Goal: Task Accomplishment & Management: Manage account settings

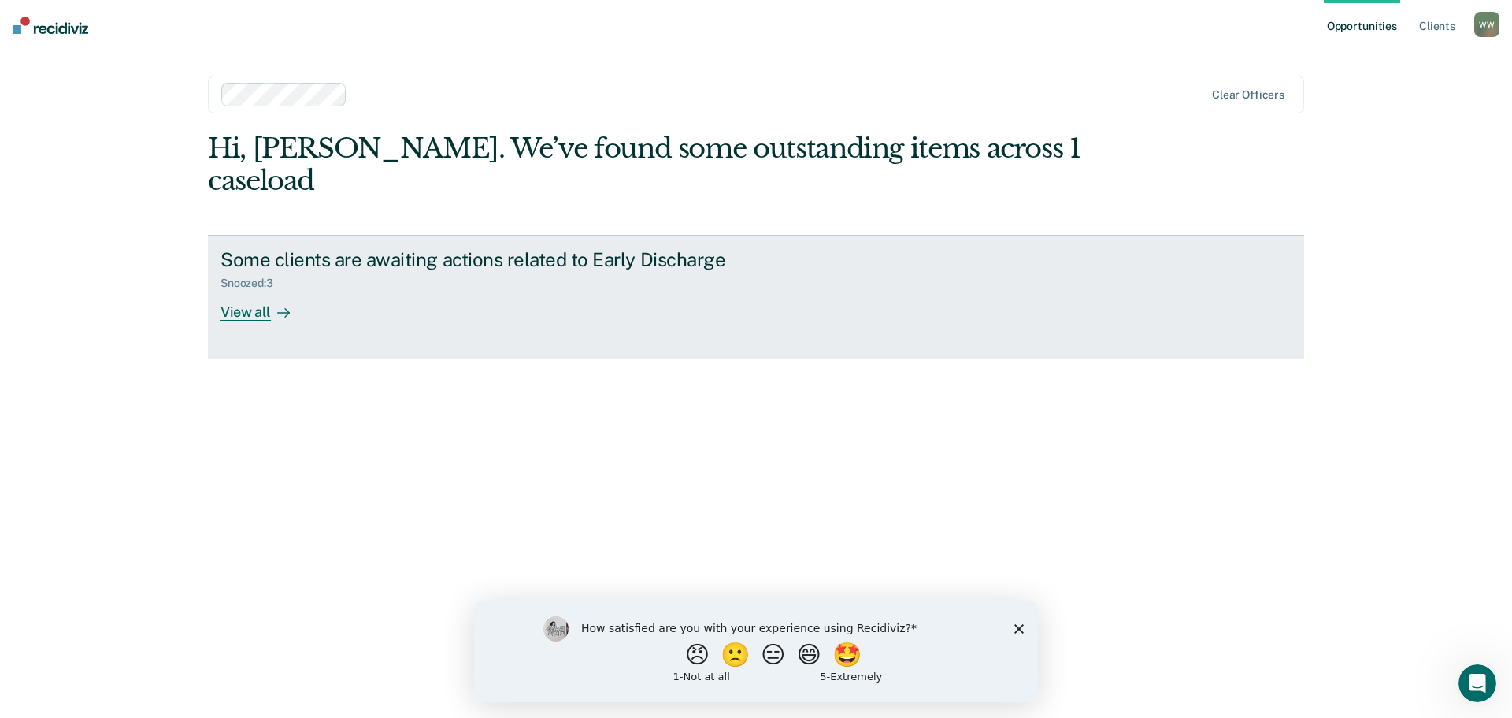
click at [265, 290] on div "View all" at bounding box center [265, 305] width 88 height 31
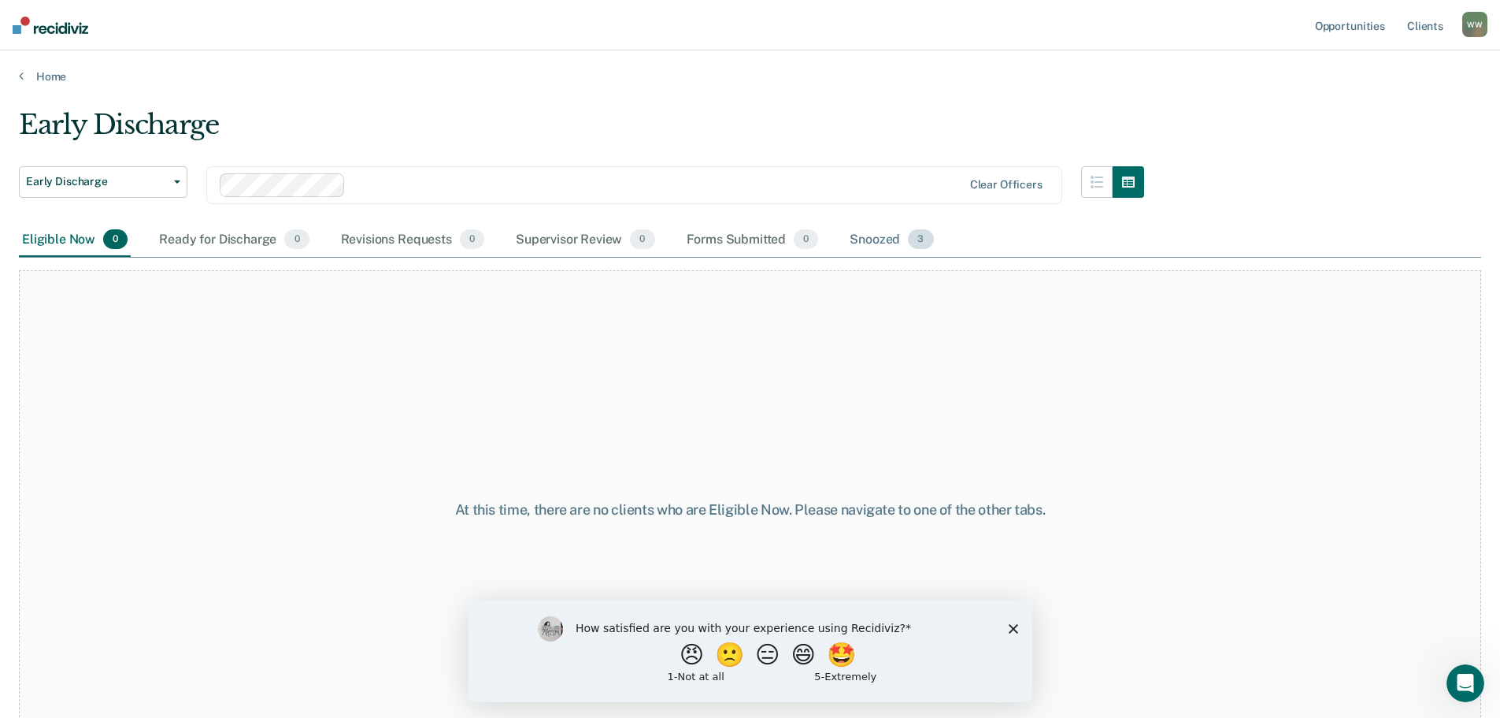
click at [900, 239] on div "Snoozed 3" at bounding box center [892, 240] width 90 height 35
